Goal: Task Accomplishment & Management: Manage account settings

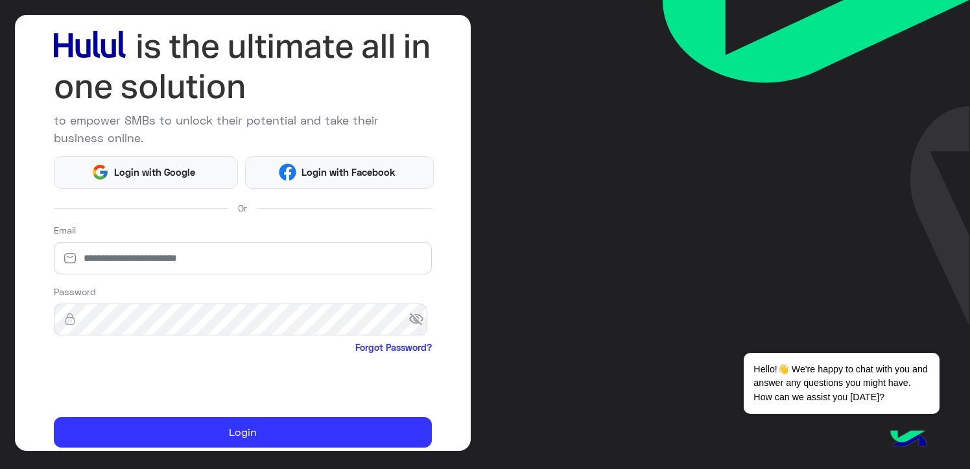
scroll to position [111, 0]
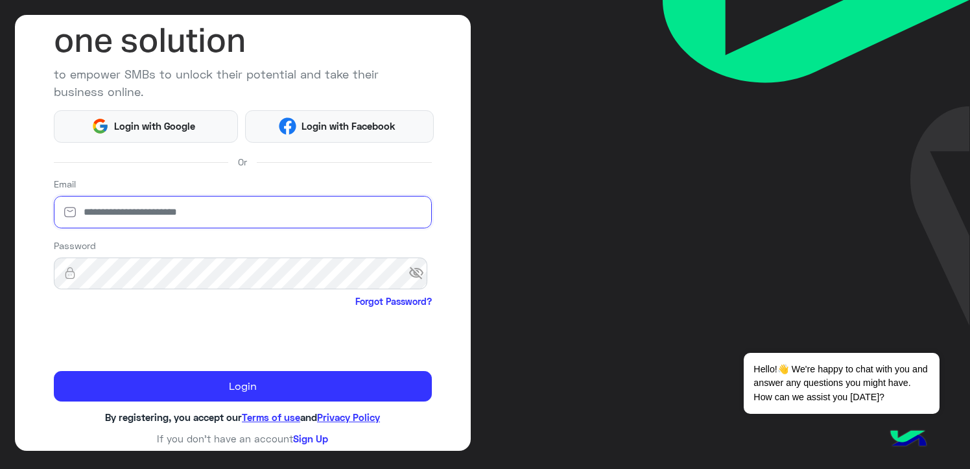
click at [109, 219] on input "email" at bounding box center [243, 212] width 378 height 32
type input "**********"
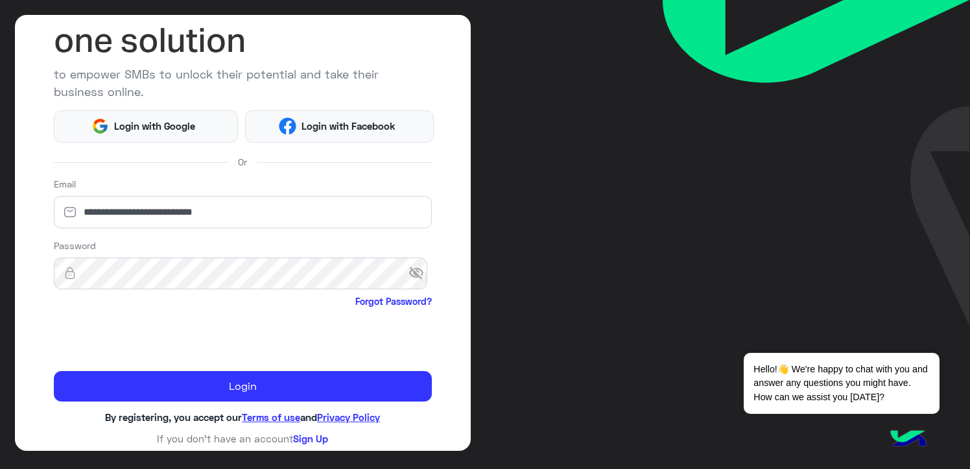
click at [410, 271] on span "visibility_off" at bounding box center [420, 272] width 23 height 23
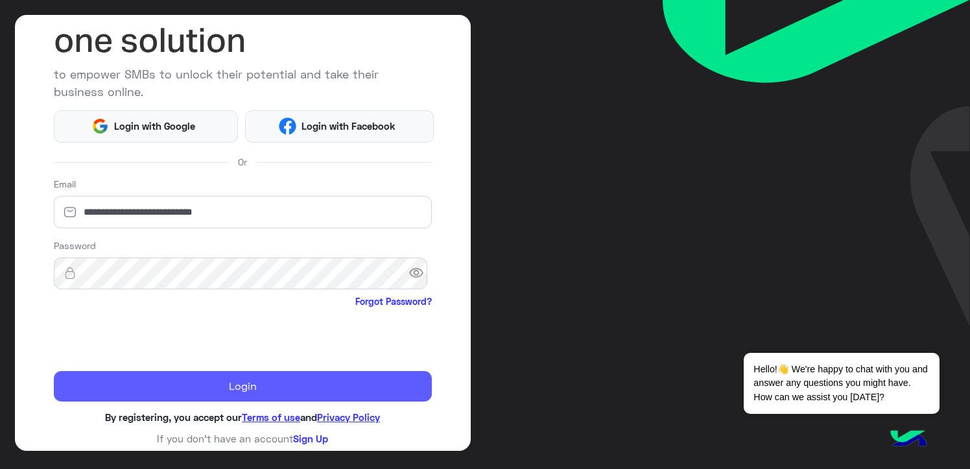
click at [266, 381] on button "Login" at bounding box center [243, 386] width 378 height 31
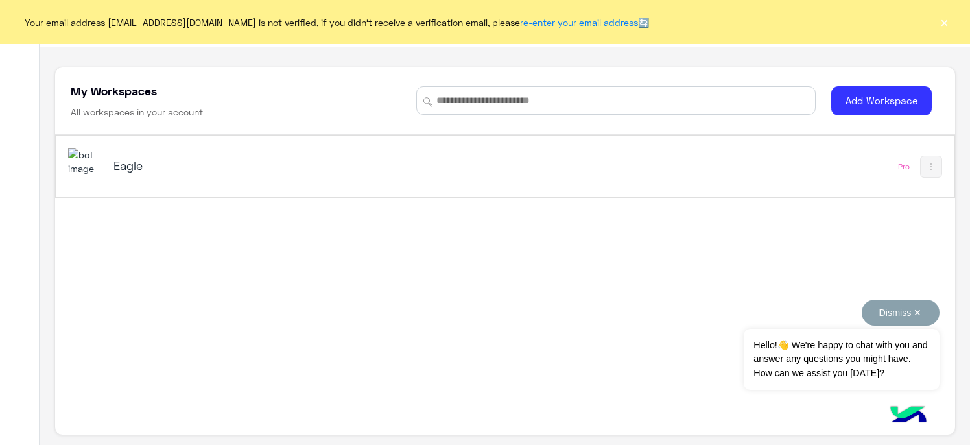
click at [862, 310] on button "Dismiss ✕" at bounding box center [901, 313] width 78 height 26
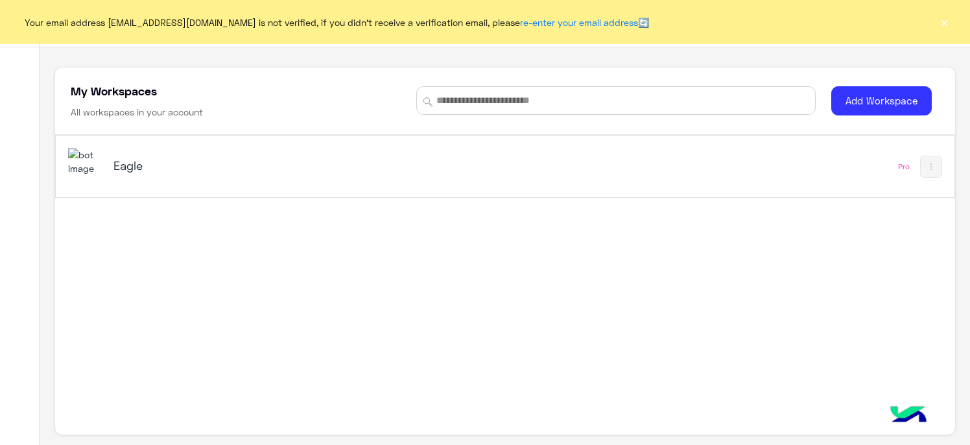
click at [112, 167] on div "Eagle" at bounding box center [330, 167] width 525 height 38
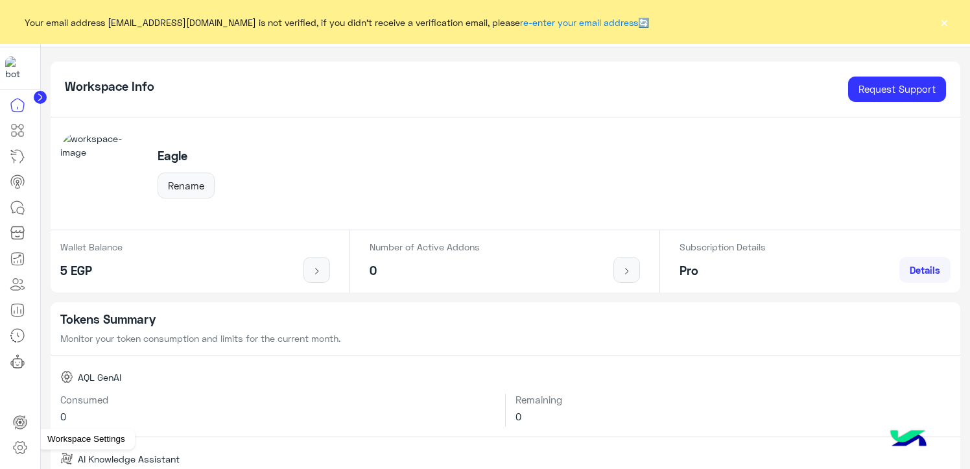
click at [18, 453] on icon at bounding box center [20, 448] width 13 height 12
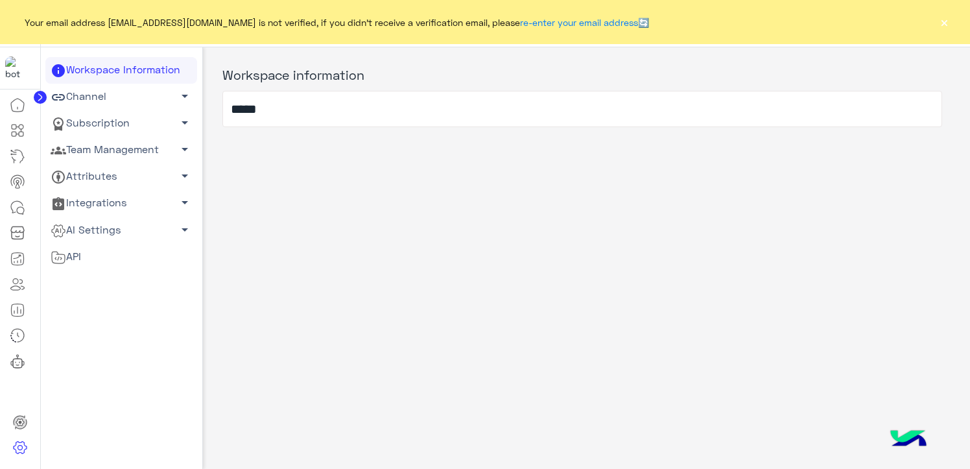
click at [108, 158] on link "Team Management arrow_drop_down" at bounding box center [121, 150] width 152 height 27
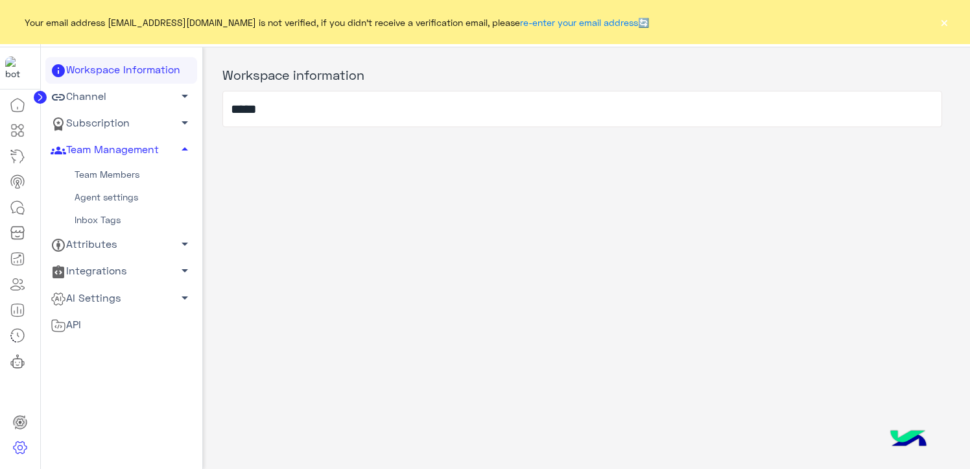
click at [75, 177] on link "Team Members" at bounding box center [121, 174] width 152 height 23
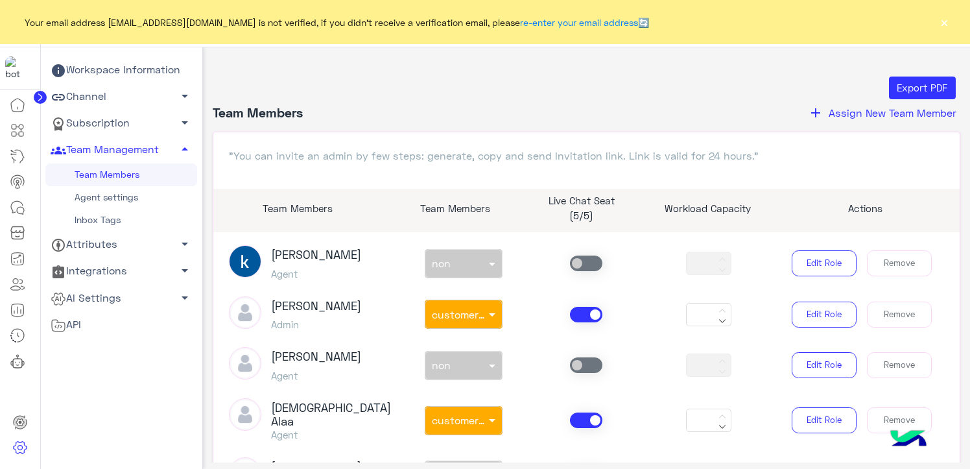
scroll to position [324, 0]
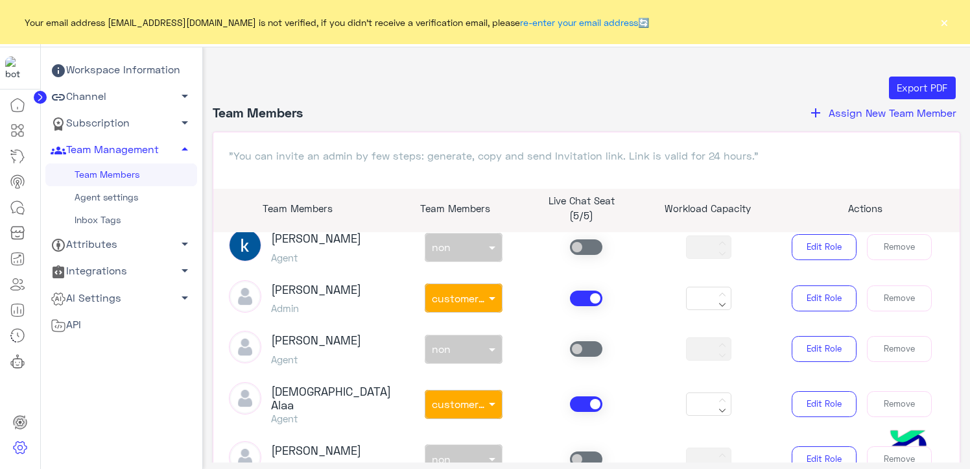
click at [586, 298] on span at bounding box center [586, 299] width 32 height 16
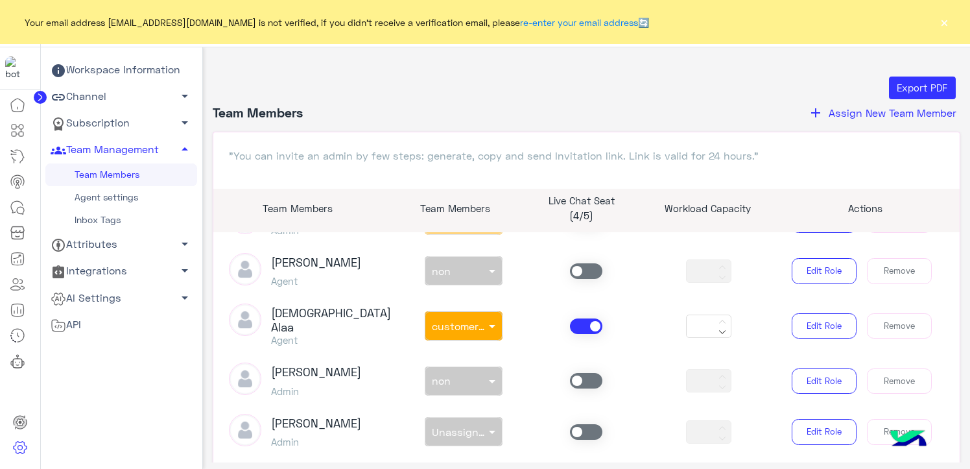
scroll to position [454, 0]
click at [583, 321] on span at bounding box center [586, 326] width 32 height 16
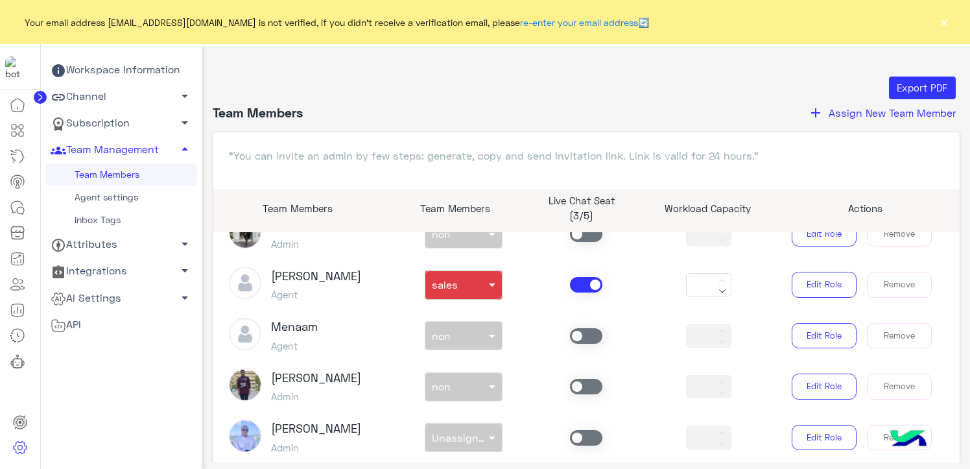
scroll to position [169, 0]
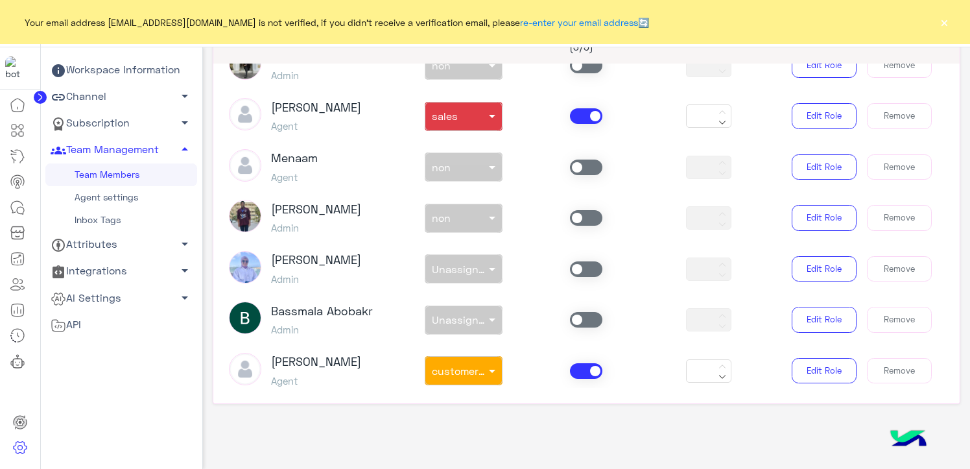
click at [584, 363] on span at bounding box center [586, 371] width 32 height 16
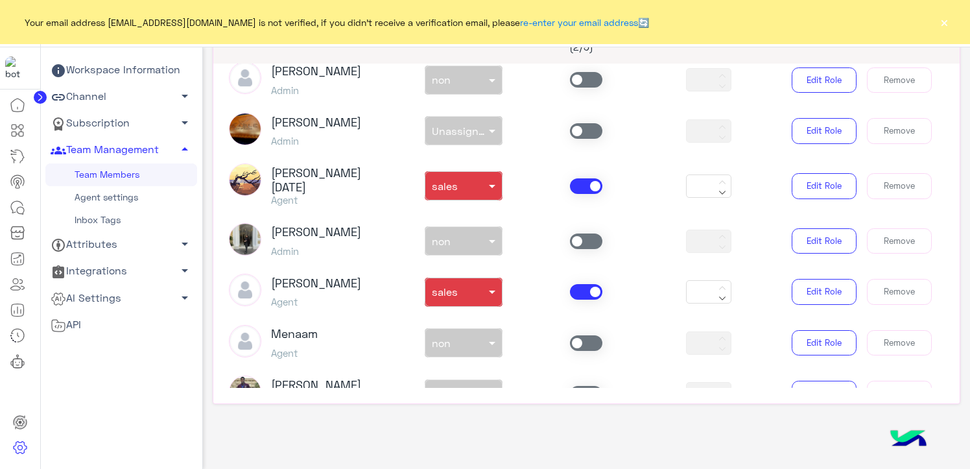
scroll to position [669, 0]
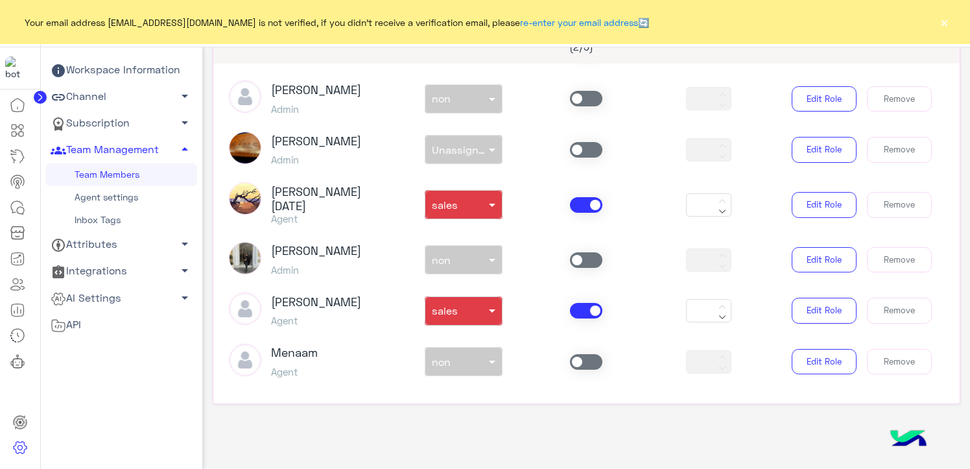
click at [581, 303] on span at bounding box center [586, 311] width 32 height 16
click at [580, 197] on span at bounding box center [586, 205] width 32 height 16
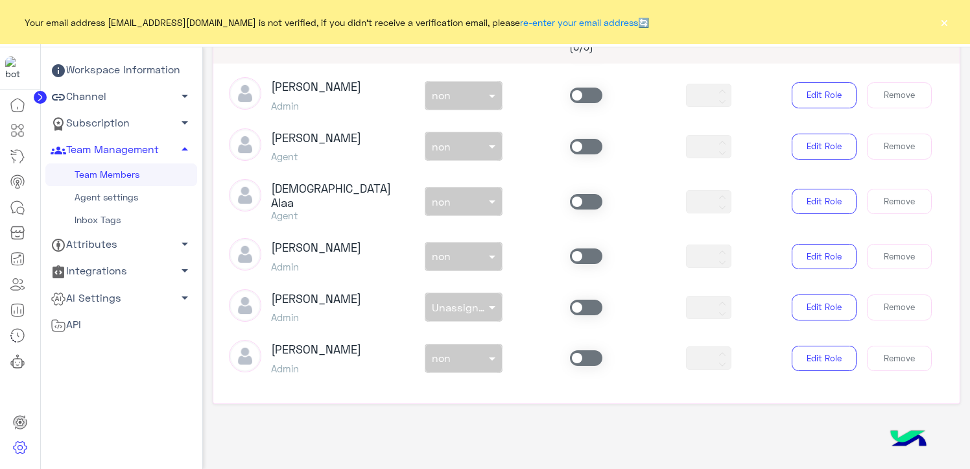
scroll to position [344, 0]
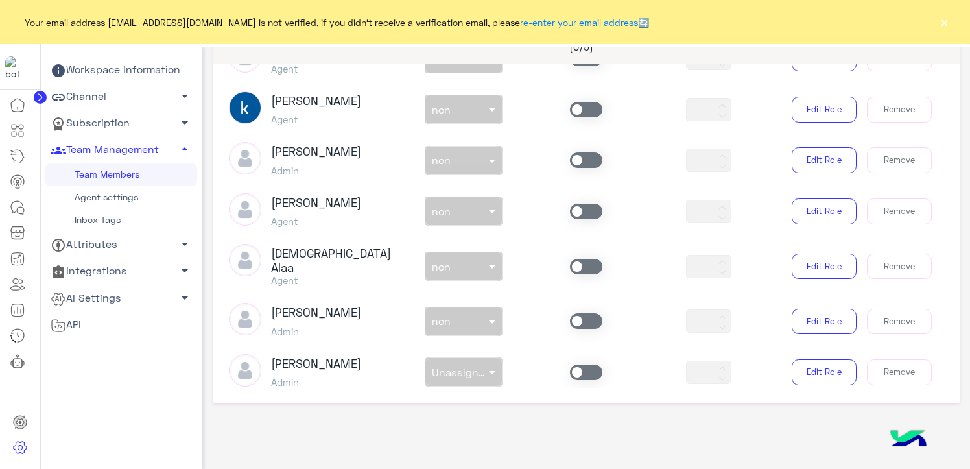
click at [577, 215] on span at bounding box center [586, 212] width 32 height 16
click at [492, 211] on span at bounding box center [494, 211] width 16 height 14
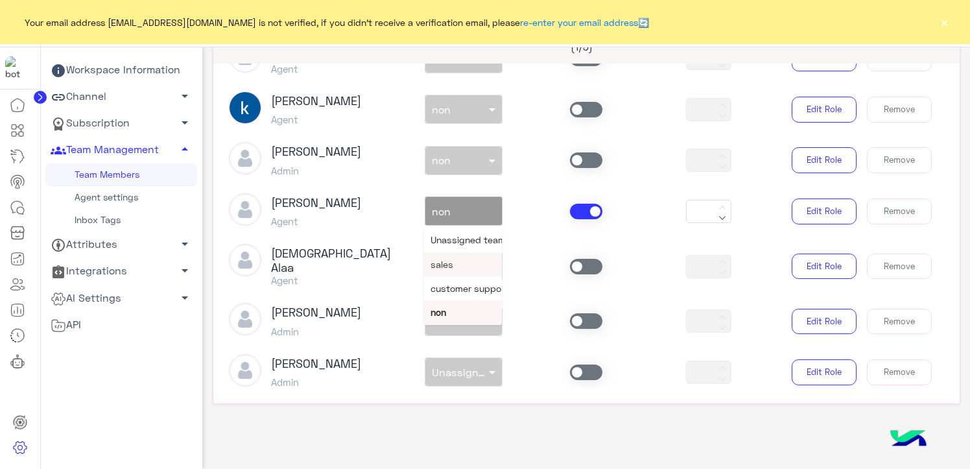
click at [453, 267] on div "sales" at bounding box center [463, 264] width 78 height 24
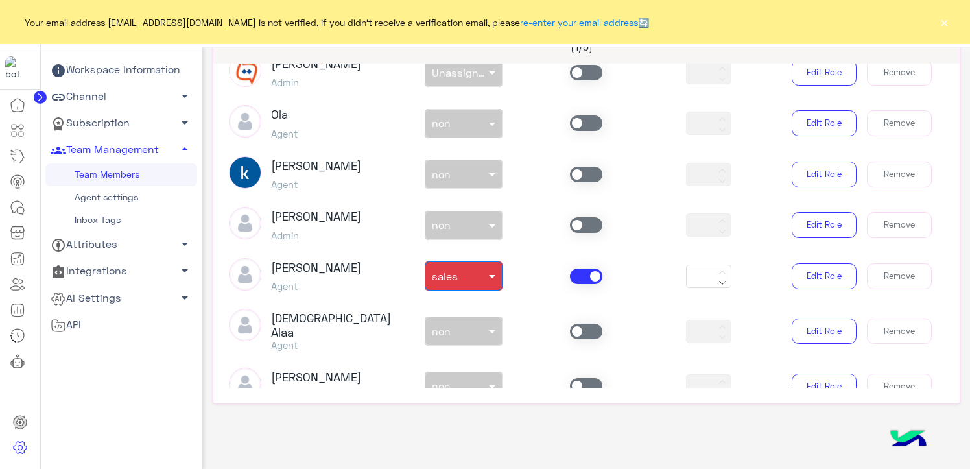
scroll to position [215, 0]
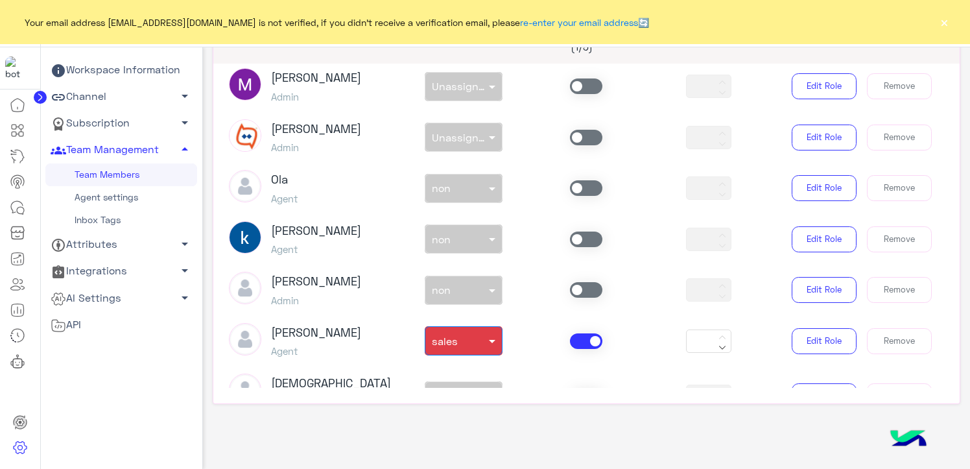
click at [586, 237] on span at bounding box center [586, 240] width 32 height 16
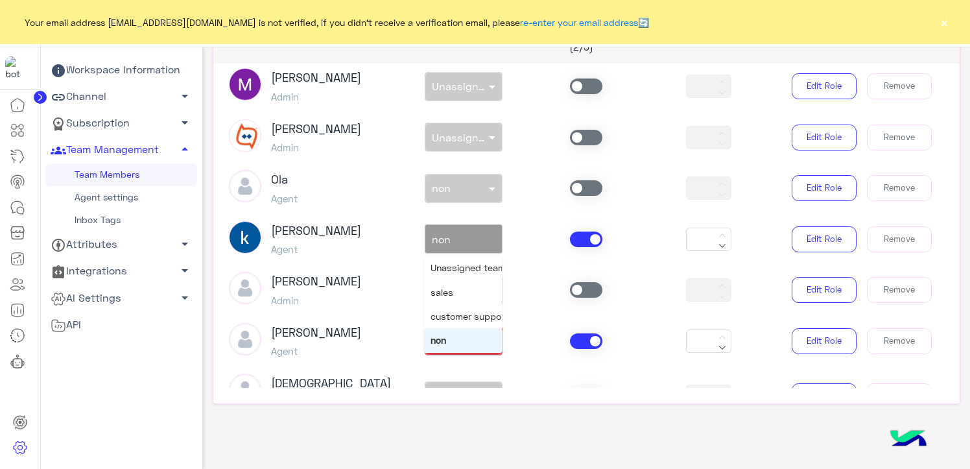
click at [464, 240] on div at bounding box center [463, 235] width 77 height 15
click at [452, 298] on div "sales" at bounding box center [463, 292] width 78 height 24
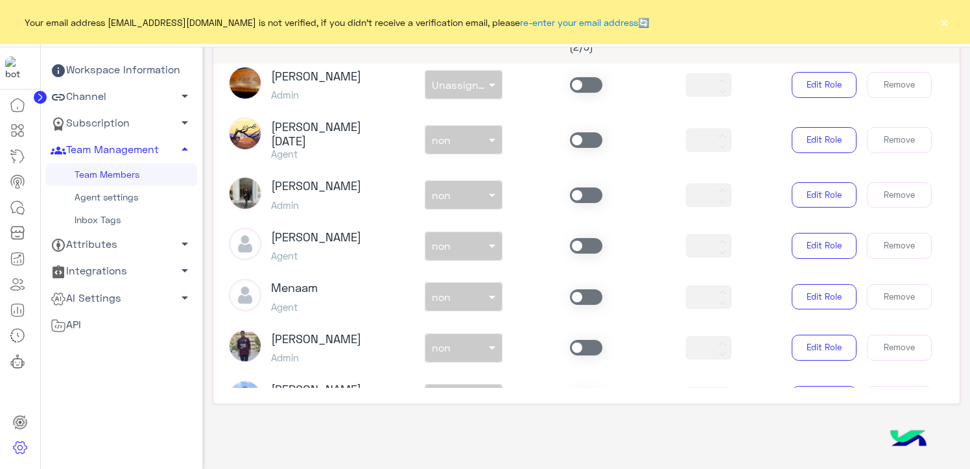
scroll to position [863, 0]
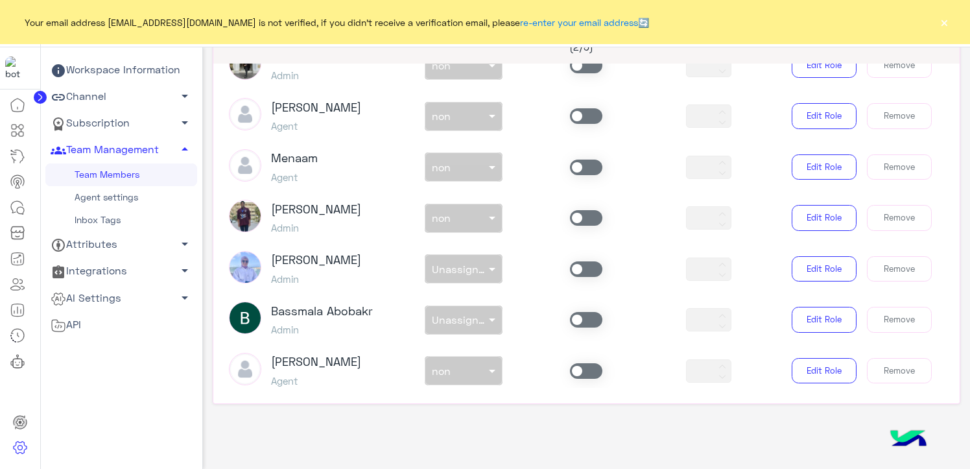
click at [473, 161] on div "non × non" at bounding box center [464, 166] width 123 height 29
drag, startPoint x: 584, startPoint y: 150, endPoint x: 549, endPoint y: 163, distance: 37.3
click at [584, 160] on span at bounding box center [586, 168] width 32 height 16
click at [487, 160] on span at bounding box center [494, 167] width 16 height 14
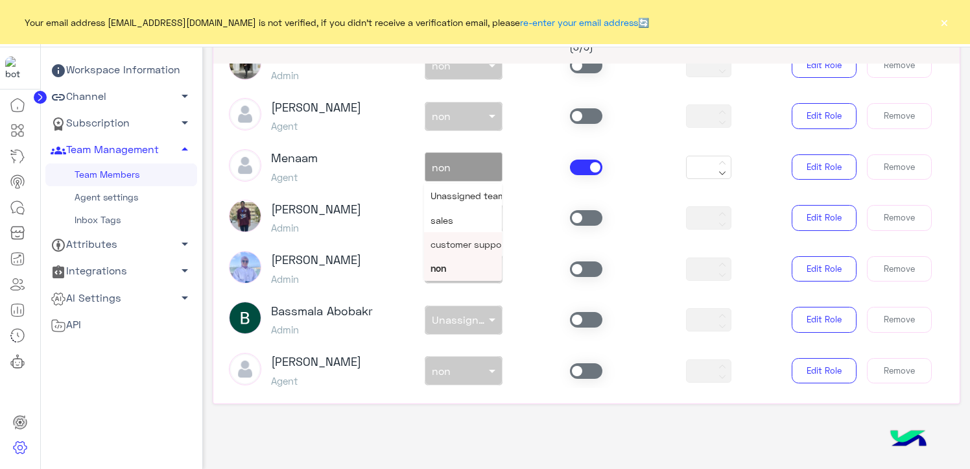
drag, startPoint x: 451, startPoint y: 220, endPoint x: 451, endPoint y: 235, distance: 15.6
click at [451, 232] on div "customer support" at bounding box center [463, 244] width 78 height 24
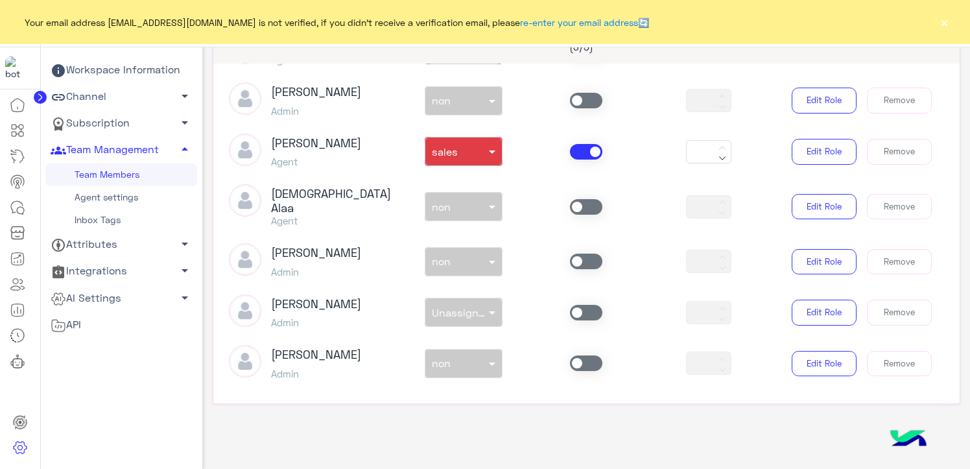
scroll to position [344, 0]
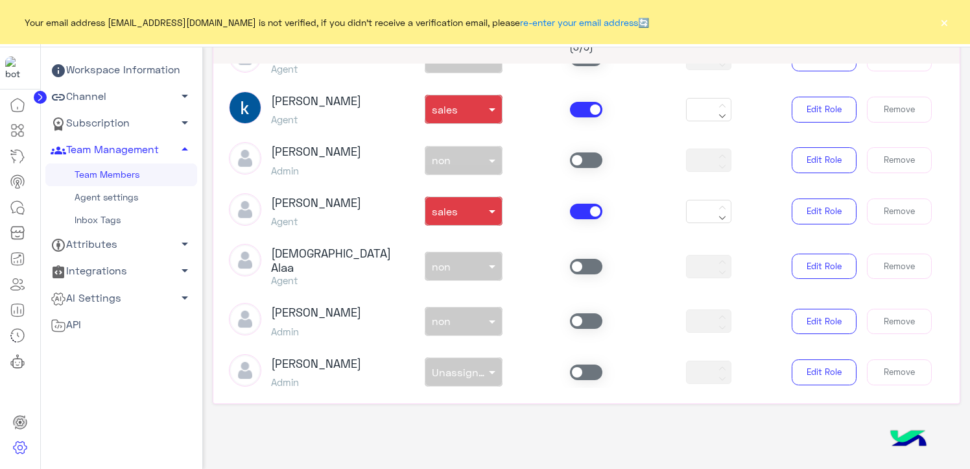
click at [573, 313] on span at bounding box center [586, 321] width 32 height 16
click at [486, 315] on span at bounding box center [494, 322] width 16 height 14
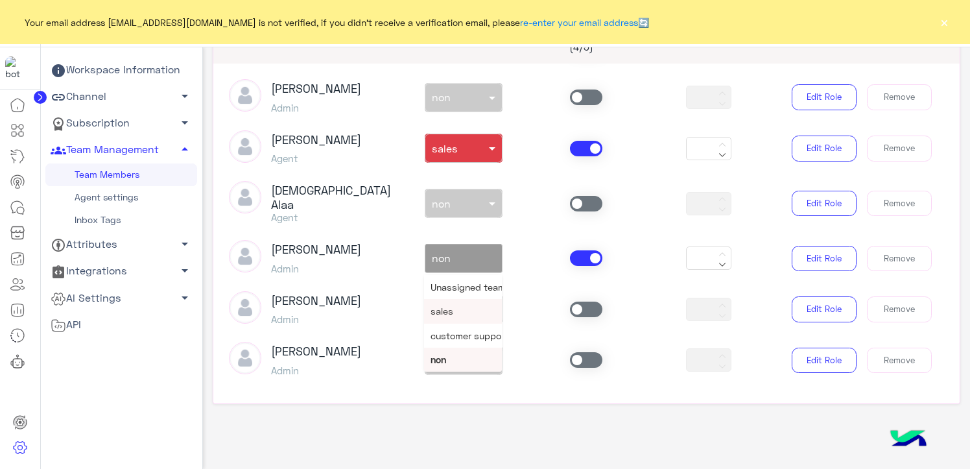
scroll to position [409, 0]
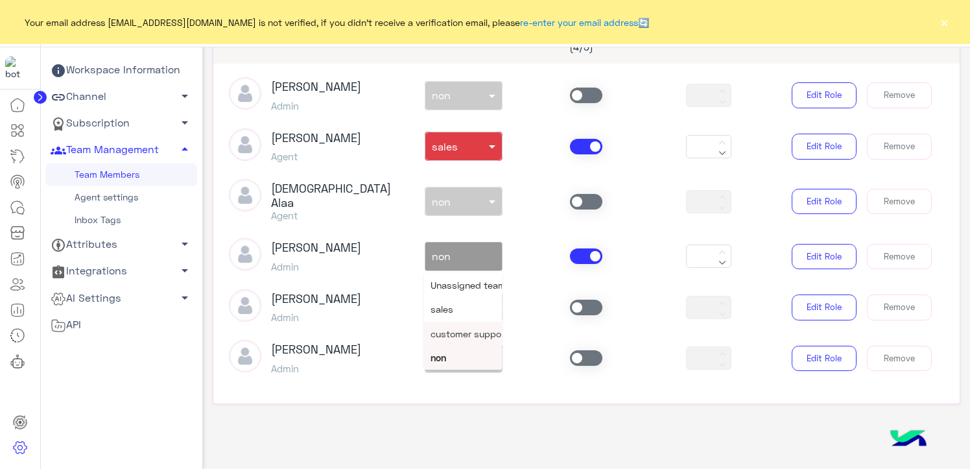
click at [468, 328] on span "customer support" at bounding box center [470, 333] width 78 height 11
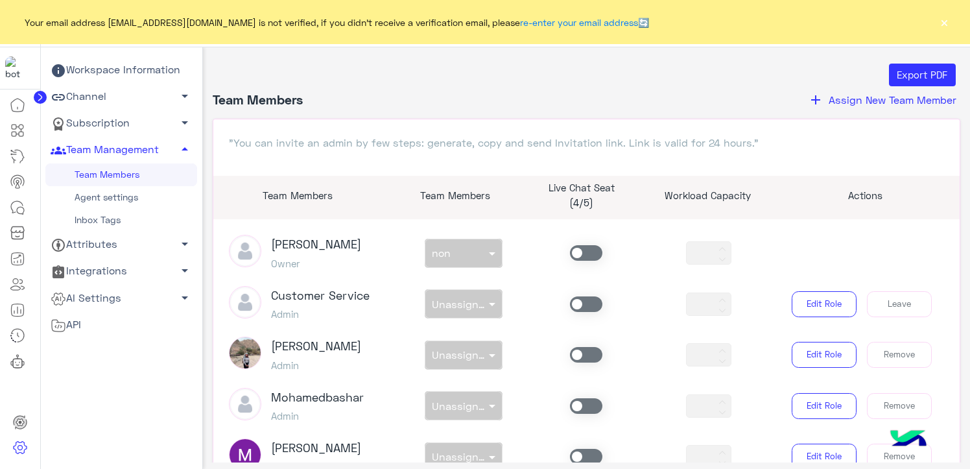
scroll to position [0, 0]
